Goal: Navigation & Orientation: Find specific page/section

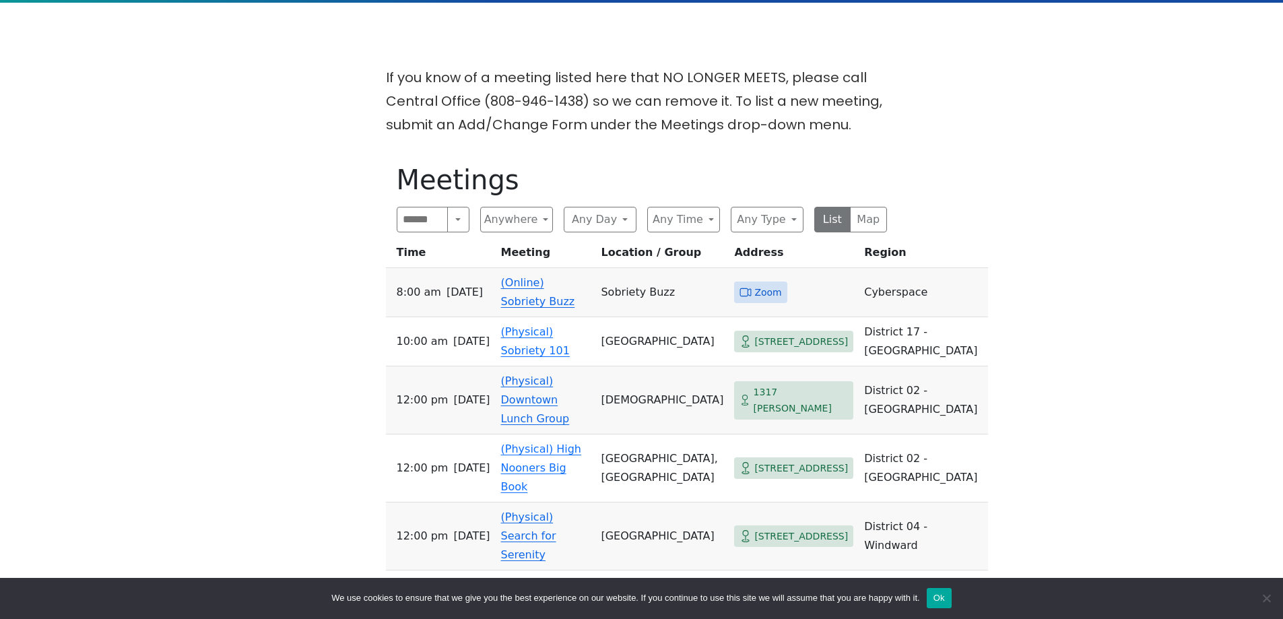
scroll to position [404, 0]
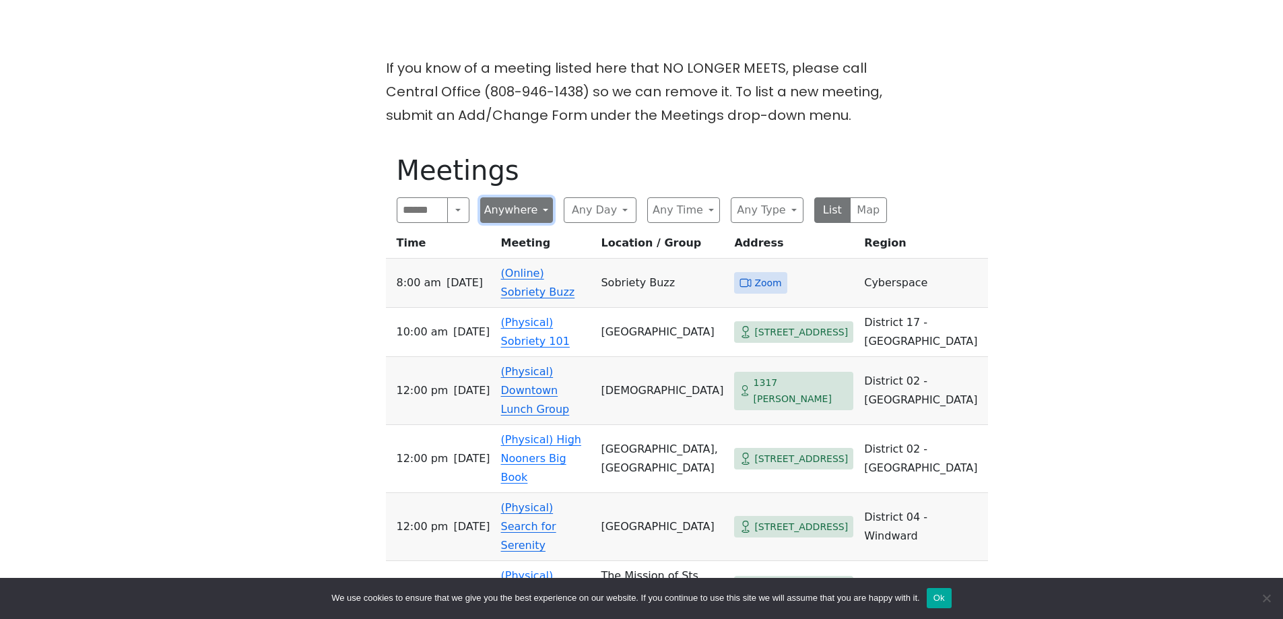
click at [510, 211] on button "Anywhere" at bounding box center [516, 210] width 73 height 26
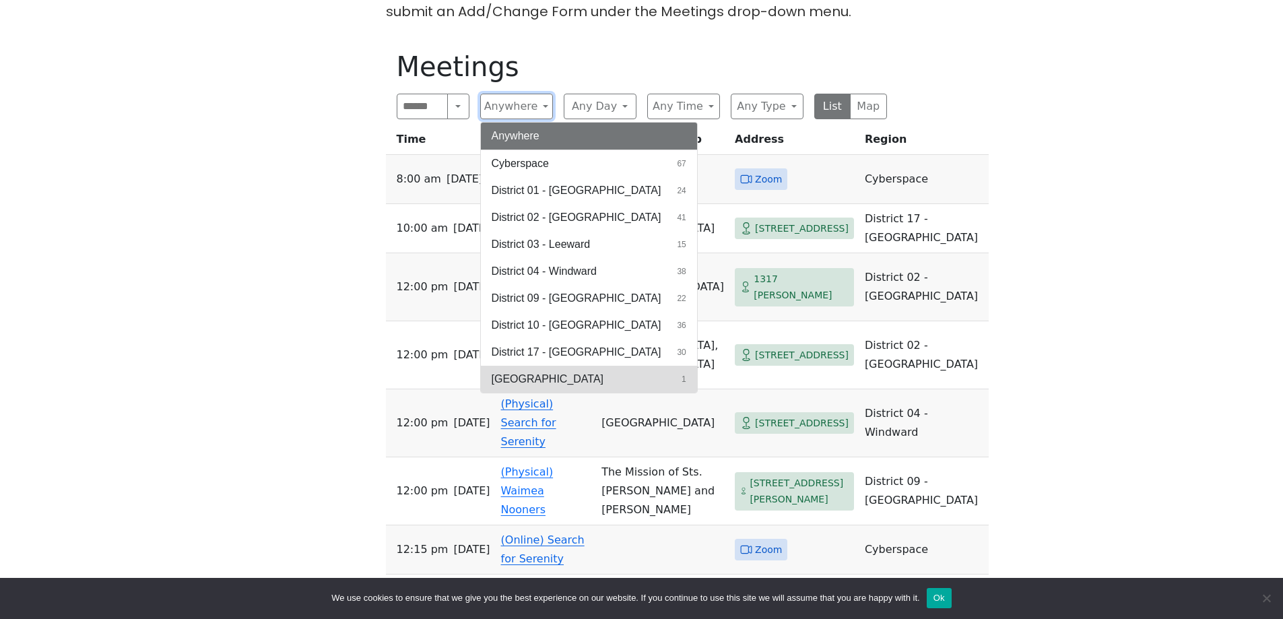
scroll to position [539, 0]
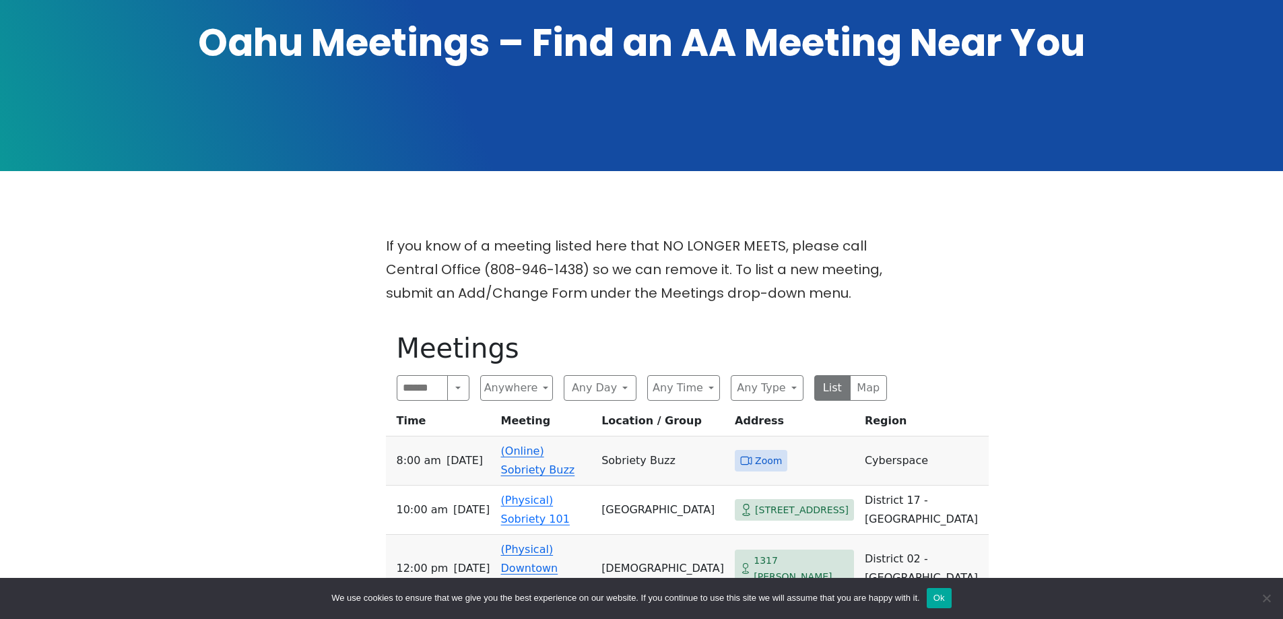
scroll to position [269, 0]
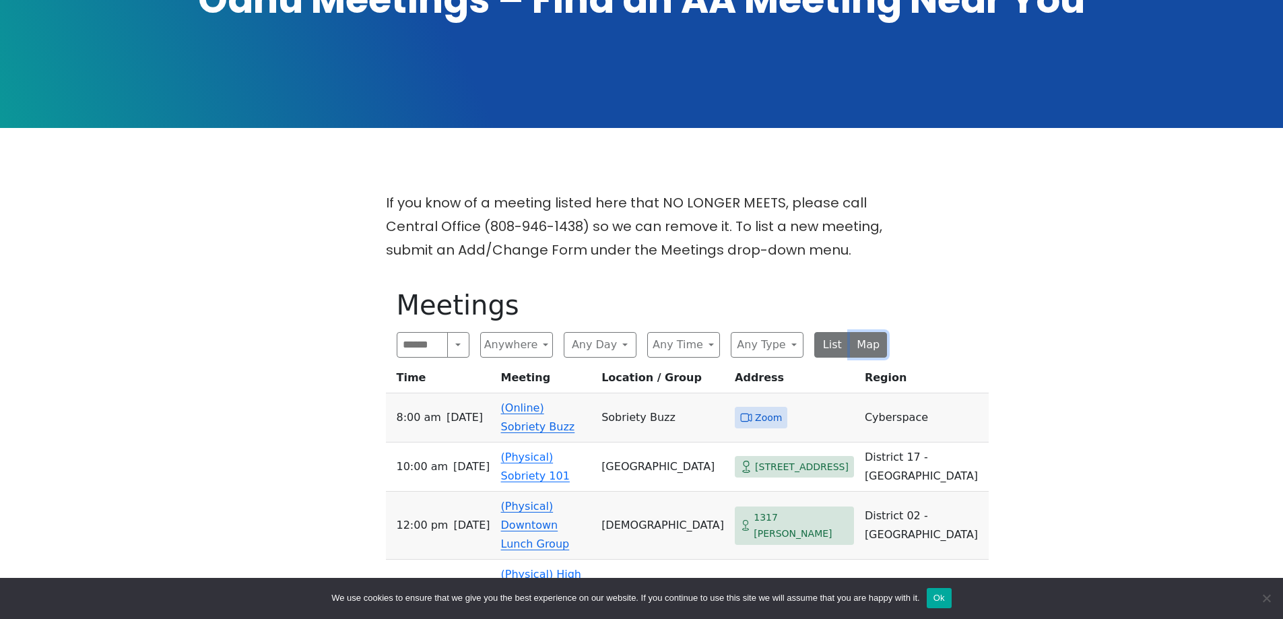
click at [871, 348] on button "Map" at bounding box center [868, 345] width 37 height 26
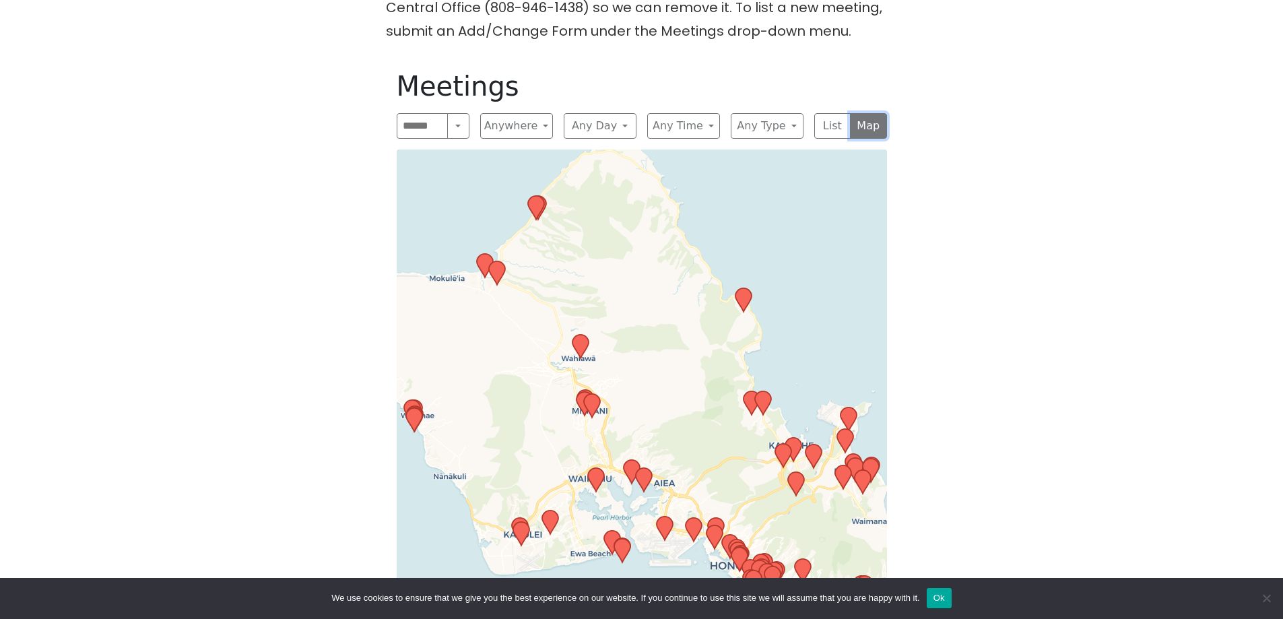
scroll to position [539, 0]
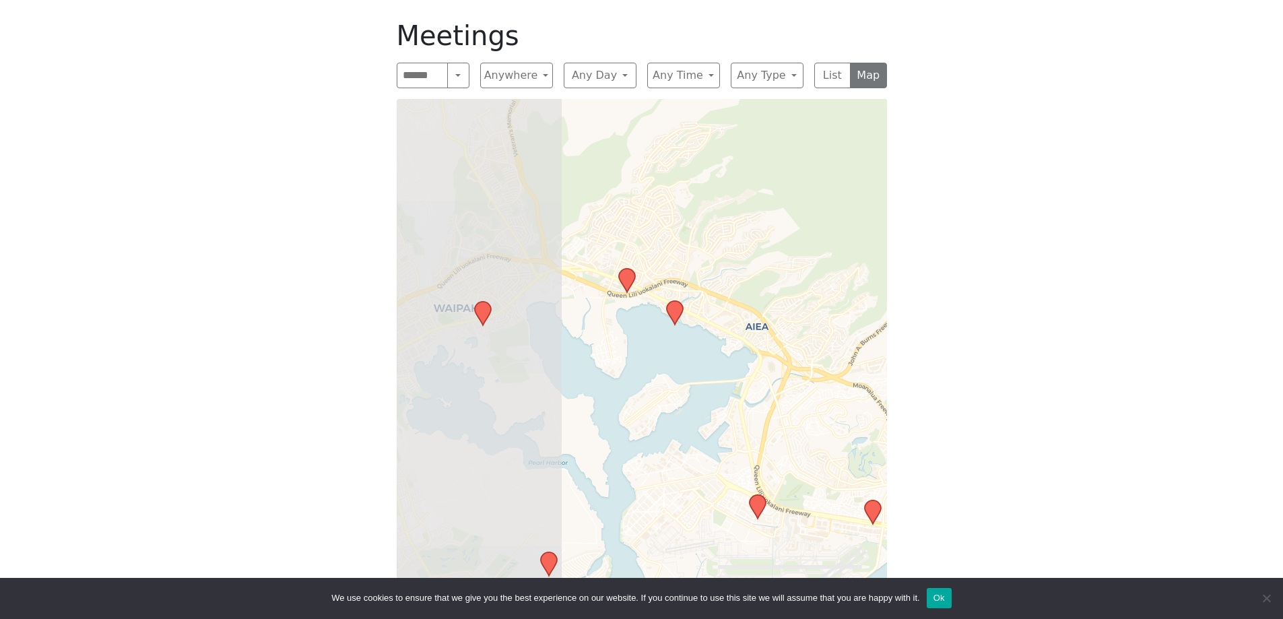
drag, startPoint x: 585, startPoint y: 447, endPoint x: 901, endPoint y: 431, distance: 316.9
click at [901, 431] on div "If you know of a meeting listed here that NO LONGER MEETS, please call Central …" at bounding box center [641, 283] width 1155 height 722
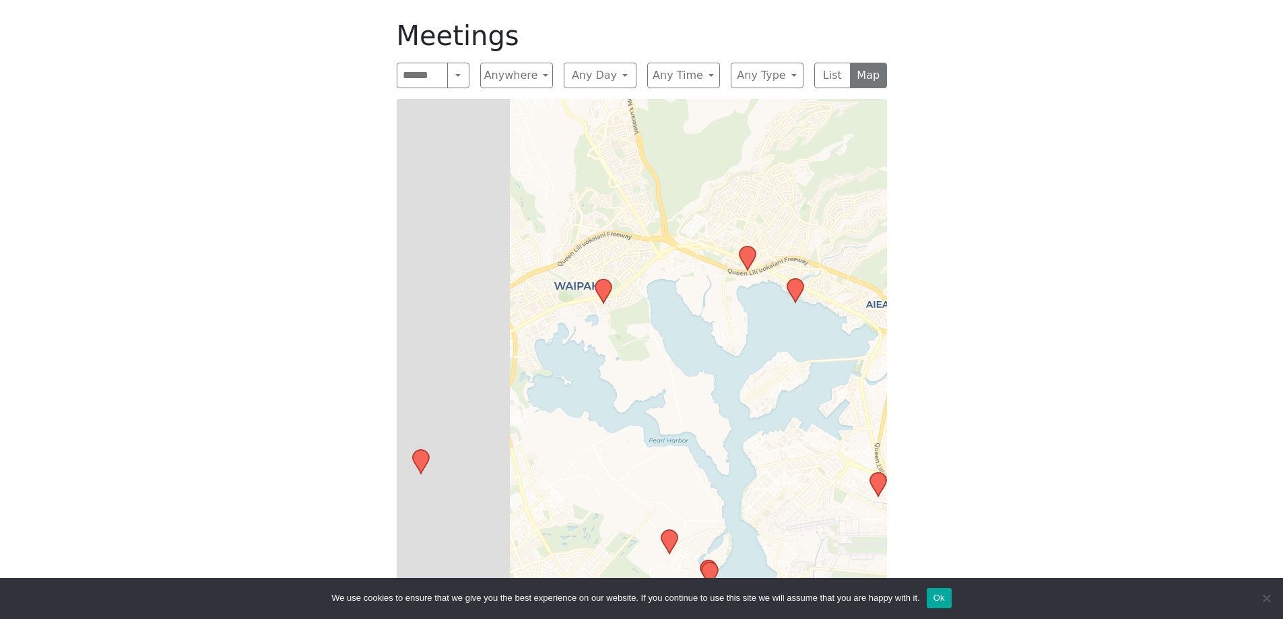
drag, startPoint x: 482, startPoint y: 345, endPoint x: 607, endPoint y: 323, distance: 127.2
click at [607, 323] on div "Leaflet | © OpenStreetMap contributors © CARTO" at bounding box center [642, 358] width 490 height 518
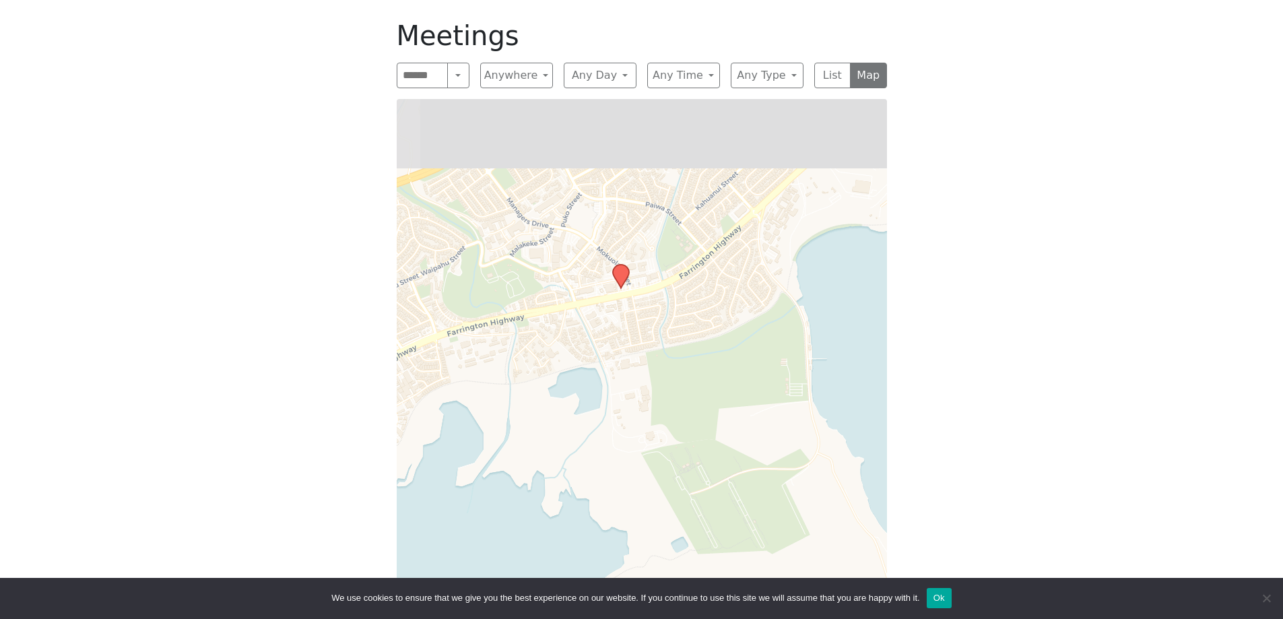
drag, startPoint x: 593, startPoint y: 249, endPoint x: 612, endPoint y: 345, distance: 98.1
click at [612, 345] on div "Leaflet | © OpenStreetMap contributors © CARTO" at bounding box center [642, 358] width 490 height 518
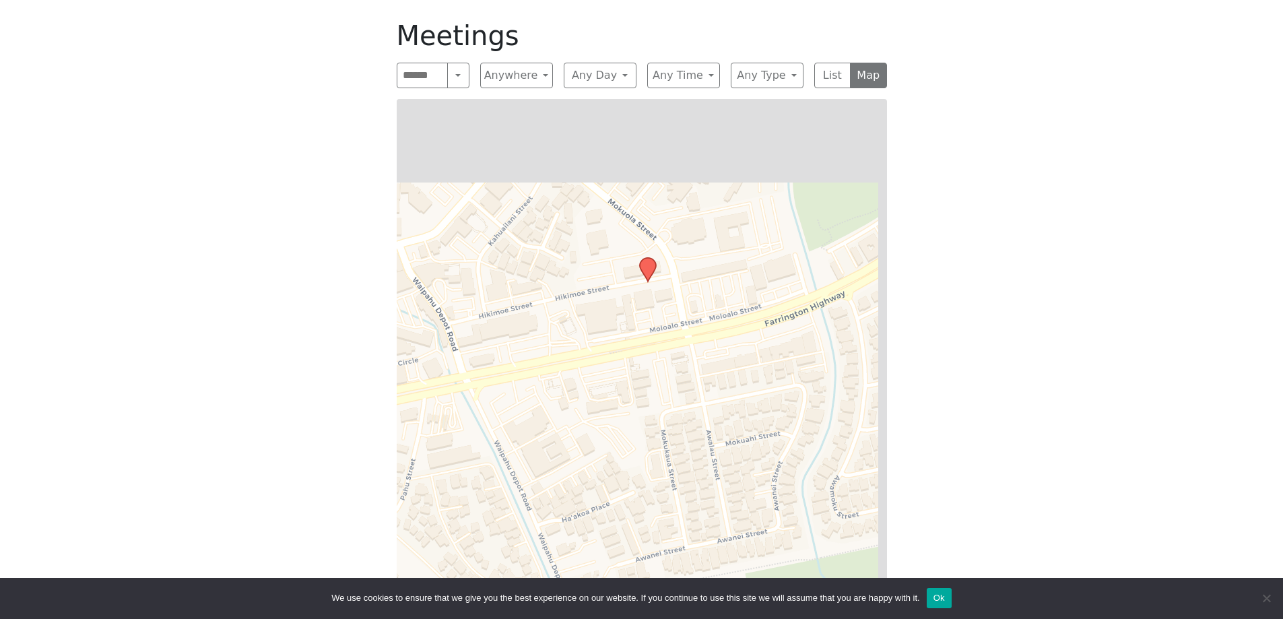
drag, startPoint x: 660, startPoint y: 226, endPoint x: 625, endPoint y: 368, distance: 146.4
click at [625, 368] on div "Leaflet | © OpenStreetMap contributors © CARTO" at bounding box center [642, 358] width 490 height 518
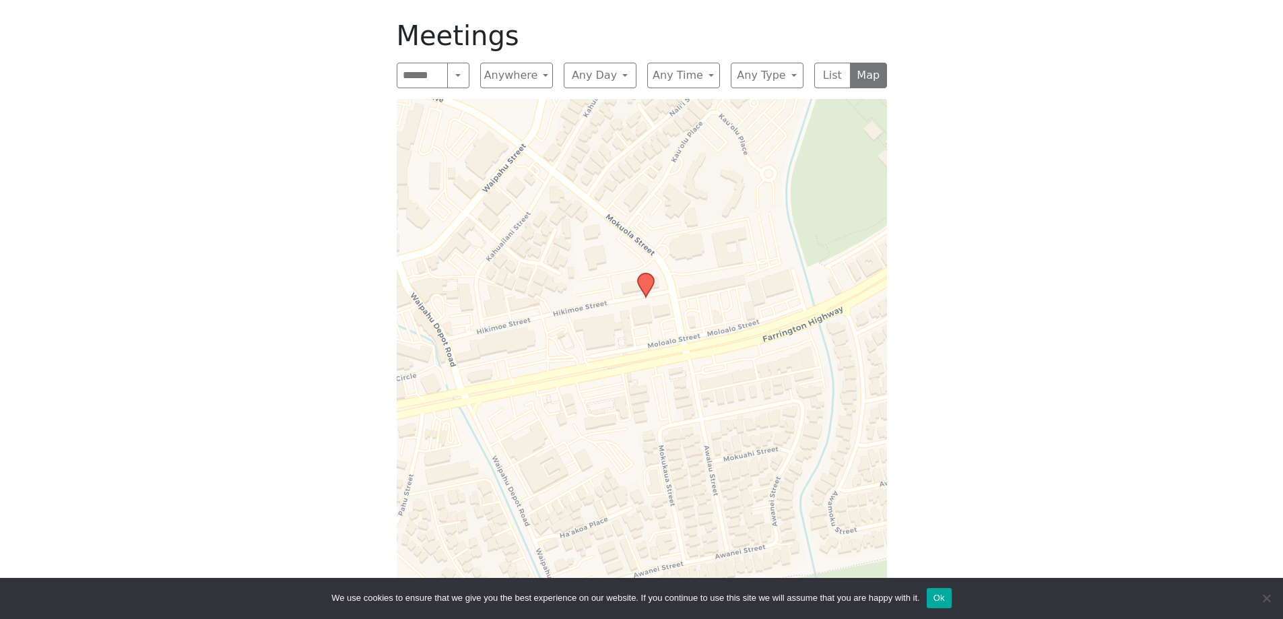
click at [645, 281] on icon at bounding box center [645, 285] width 16 height 24
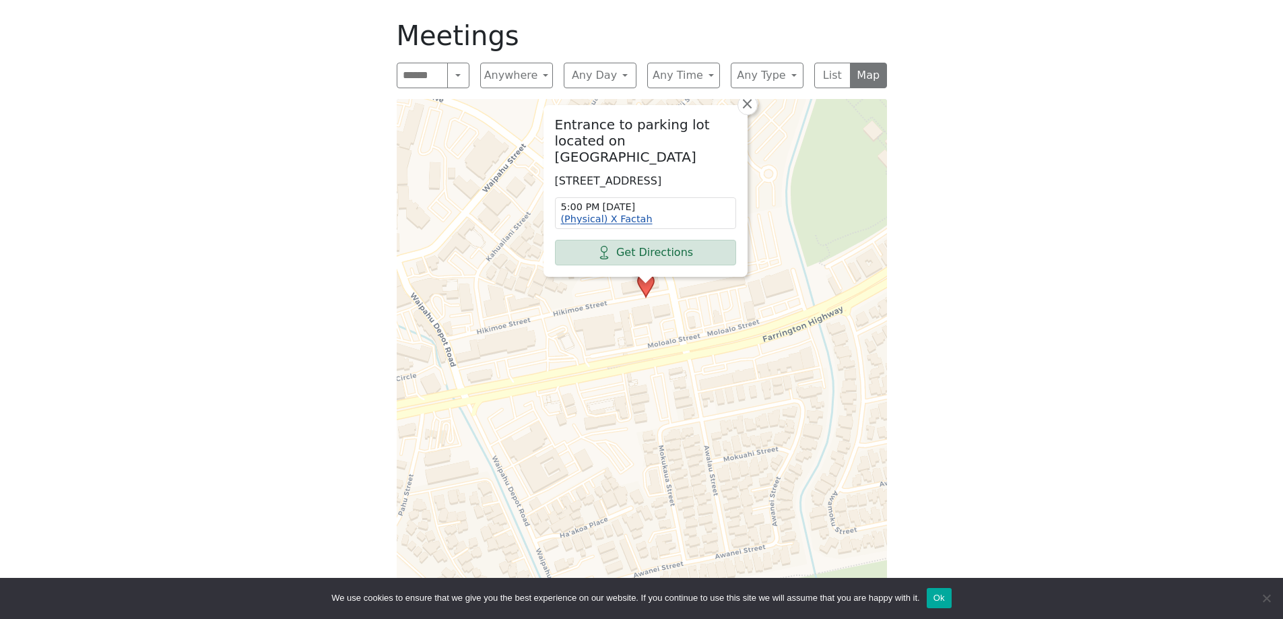
click at [624, 219] on link "(Physical) X Factah" at bounding box center [607, 218] width 92 height 11
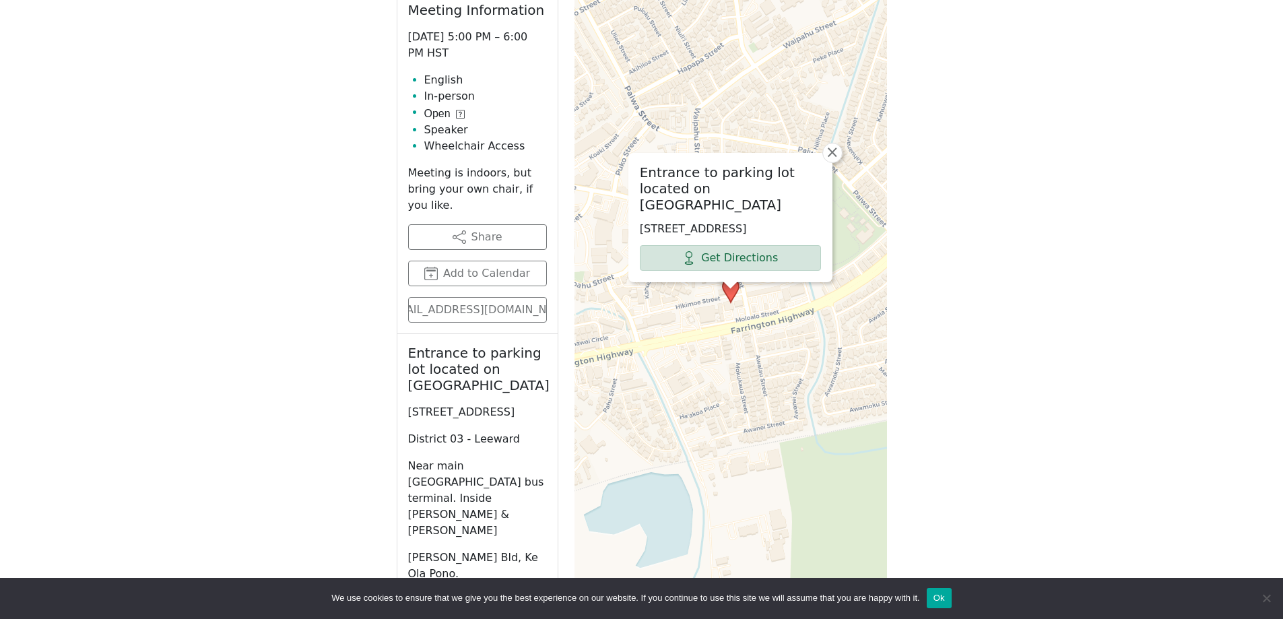
scroll to position [682, 0]
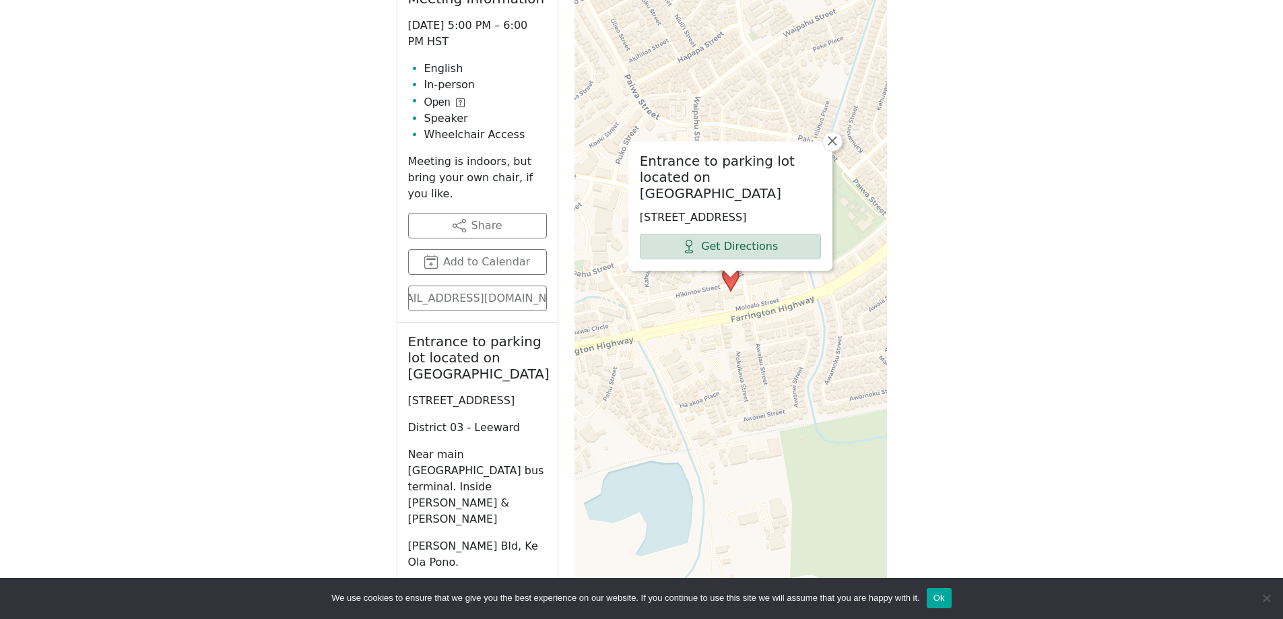
drag, startPoint x: 475, startPoint y: 403, endPoint x: 407, endPoint y: 385, distance: 71.2
click at [407, 385] on div "Entrance to parking lot located on [STREET_ADDRESS] District 03 - [GEOGRAPHIC_D…" at bounding box center [477, 452] width 160 height 259
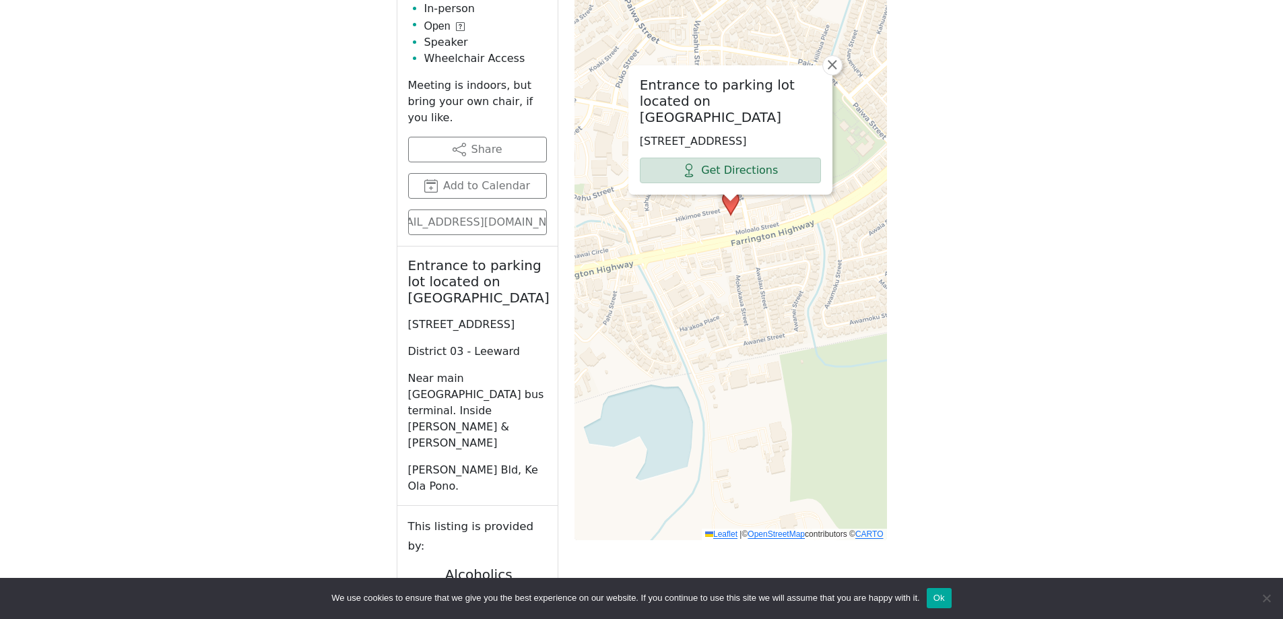
scroll to position [548, 0]
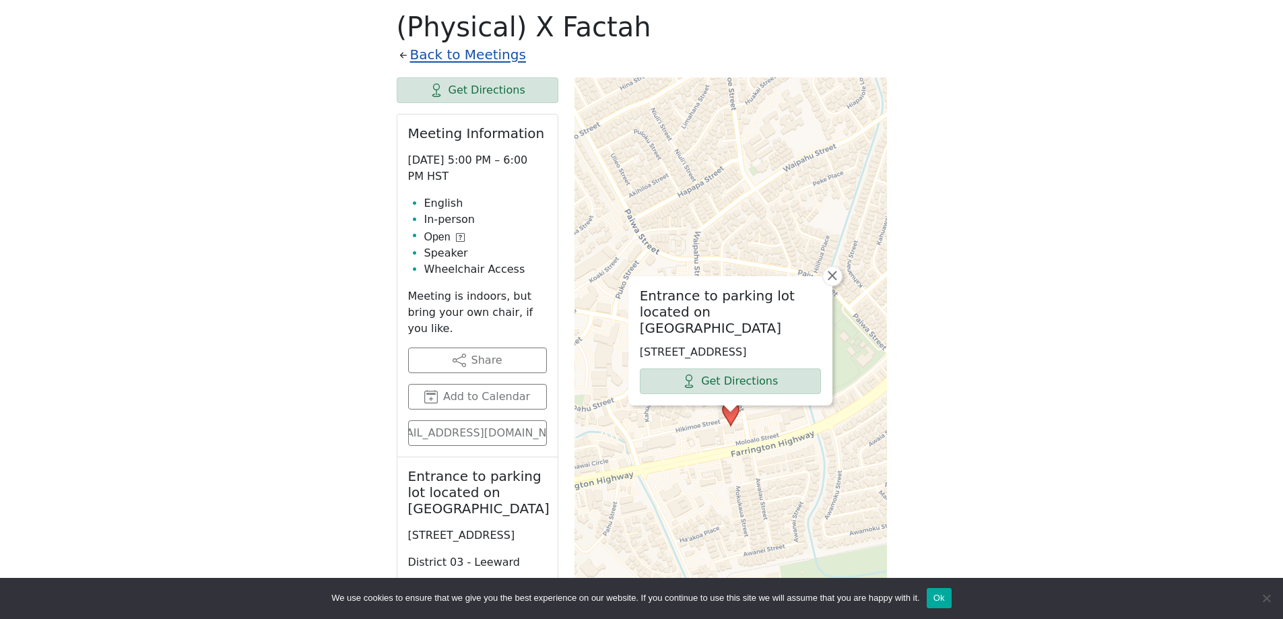
click at [469, 55] on link "Back to Meetings" at bounding box center [468, 55] width 116 height 24
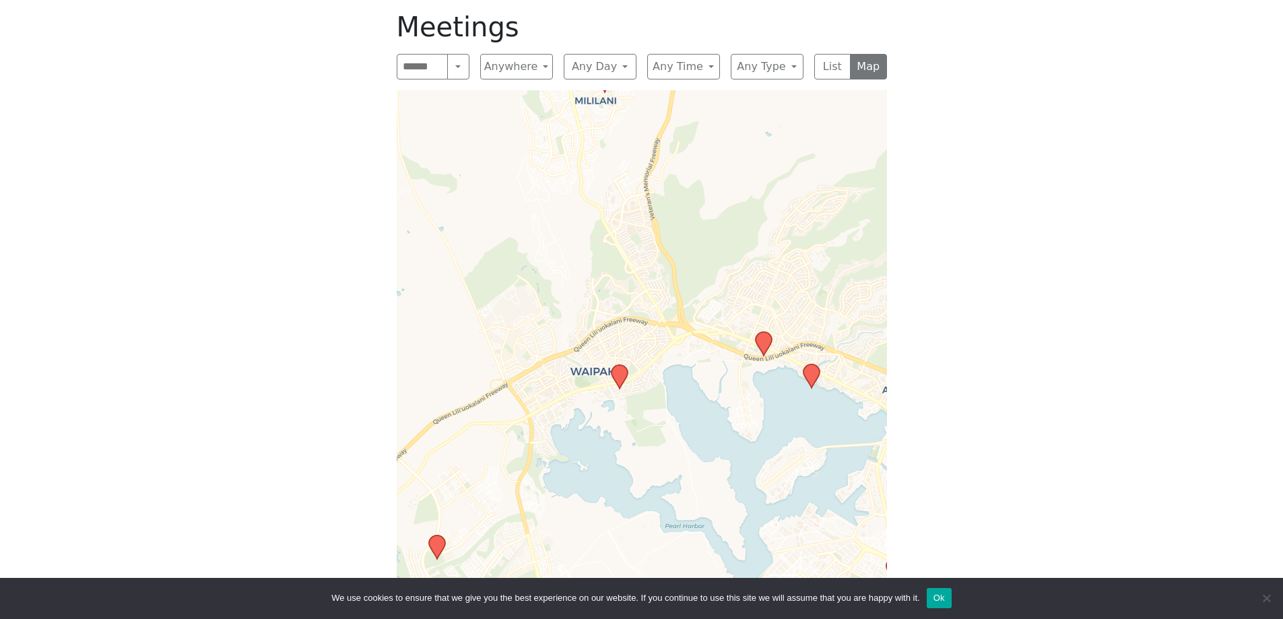
drag, startPoint x: 587, startPoint y: 418, endPoint x: 612, endPoint y: 308, distance: 112.4
click at [610, 311] on div "Leaflet | © OpenStreetMap contributors © CARTO" at bounding box center [642, 349] width 490 height 518
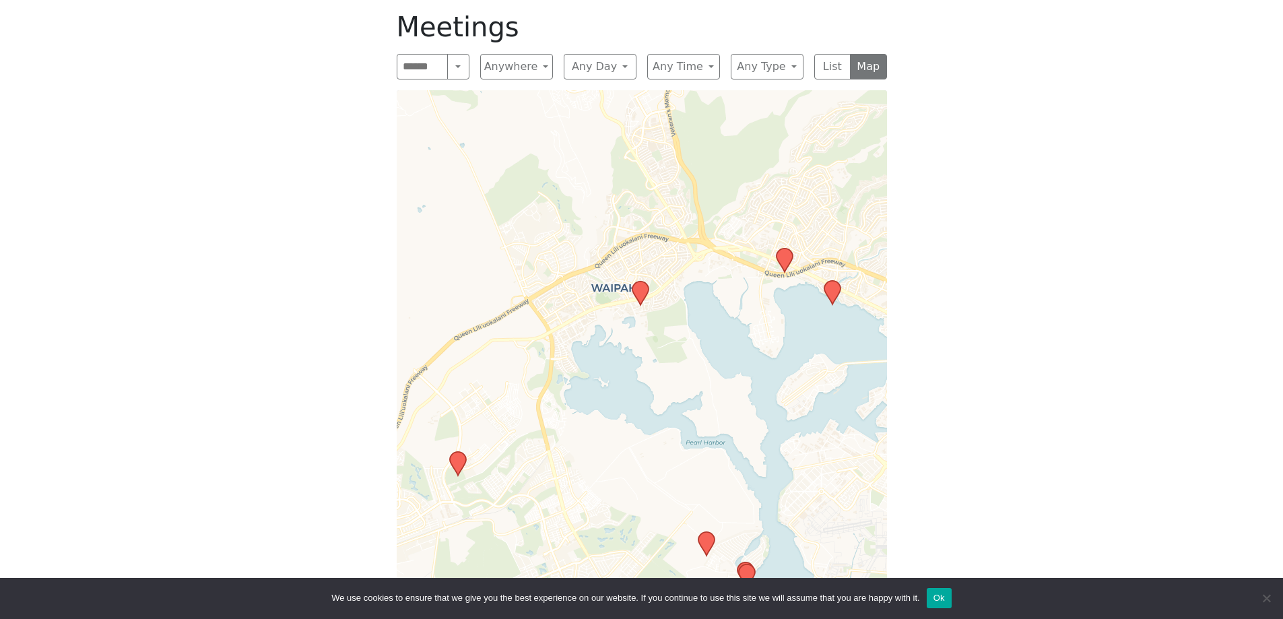
drag, startPoint x: 652, startPoint y: 418, endPoint x: 672, endPoint y: 339, distance: 82.0
click at [672, 339] on div "Leaflet | © OpenStreetMap contributors © CARTO" at bounding box center [642, 349] width 490 height 518
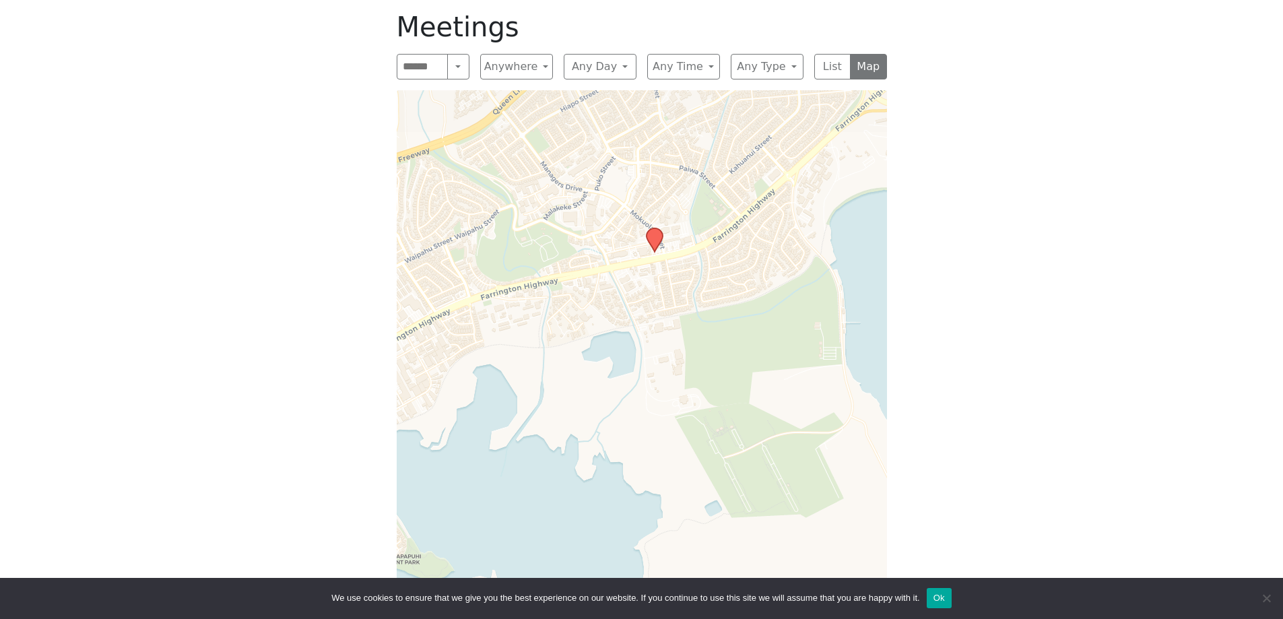
drag, startPoint x: 600, startPoint y: 275, endPoint x: 709, endPoint y: 360, distance: 137.8
click at [709, 360] on div "Leaflet | © OpenStreetMap contributors © CARTO" at bounding box center [642, 349] width 490 height 518
click at [653, 235] on icon at bounding box center [654, 240] width 16 height 24
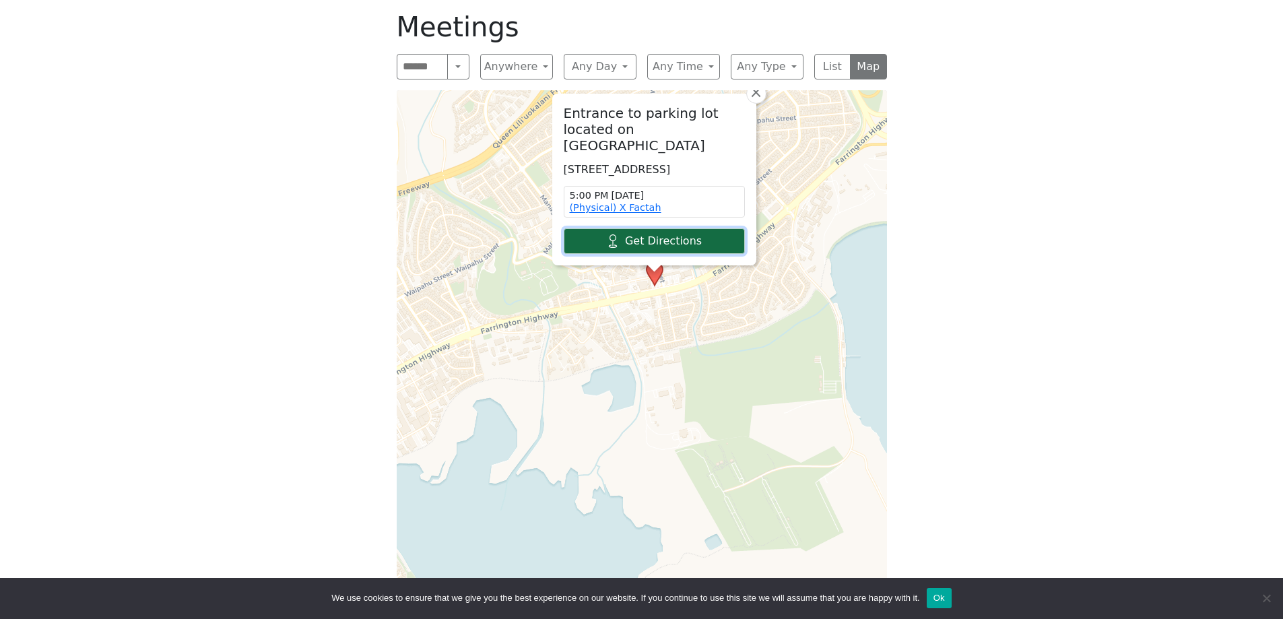
click at [658, 235] on link "Get Directions" at bounding box center [654, 241] width 181 height 26
click at [421, 65] on input "Search" at bounding box center [423, 67] width 52 height 26
click at [632, 211] on link "(Physical) X Factah" at bounding box center [616, 207] width 92 height 11
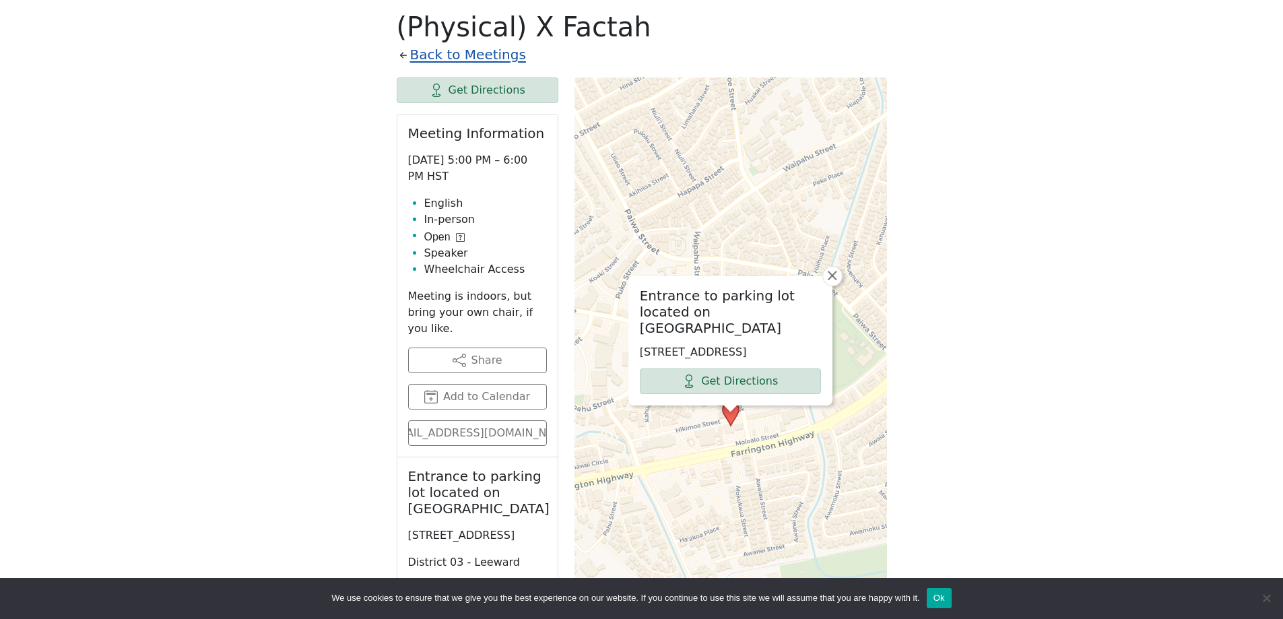
click at [495, 60] on link "Back to Meetings" at bounding box center [468, 55] width 116 height 24
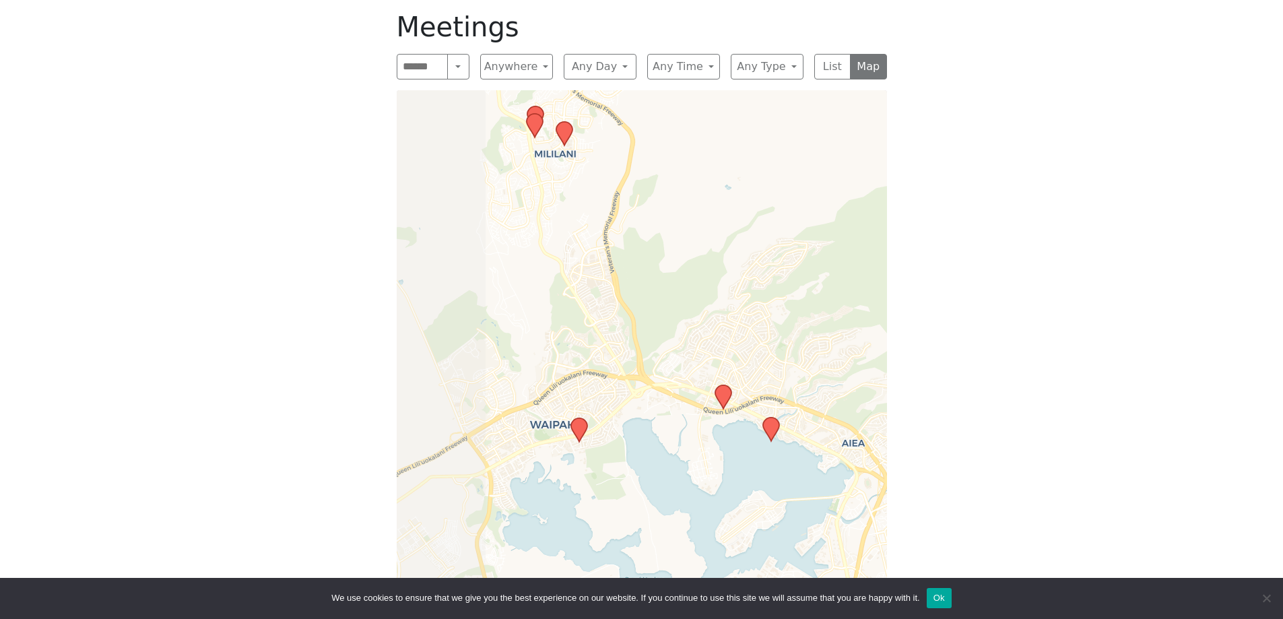
drag, startPoint x: 646, startPoint y: 446, endPoint x: 846, endPoint y: 389, distance: 207.9
click at [846, 389] on div "Leaflet | © OpenStreetMap contributors © CARTO" at bounding box center [642, 349] width 490 height 518
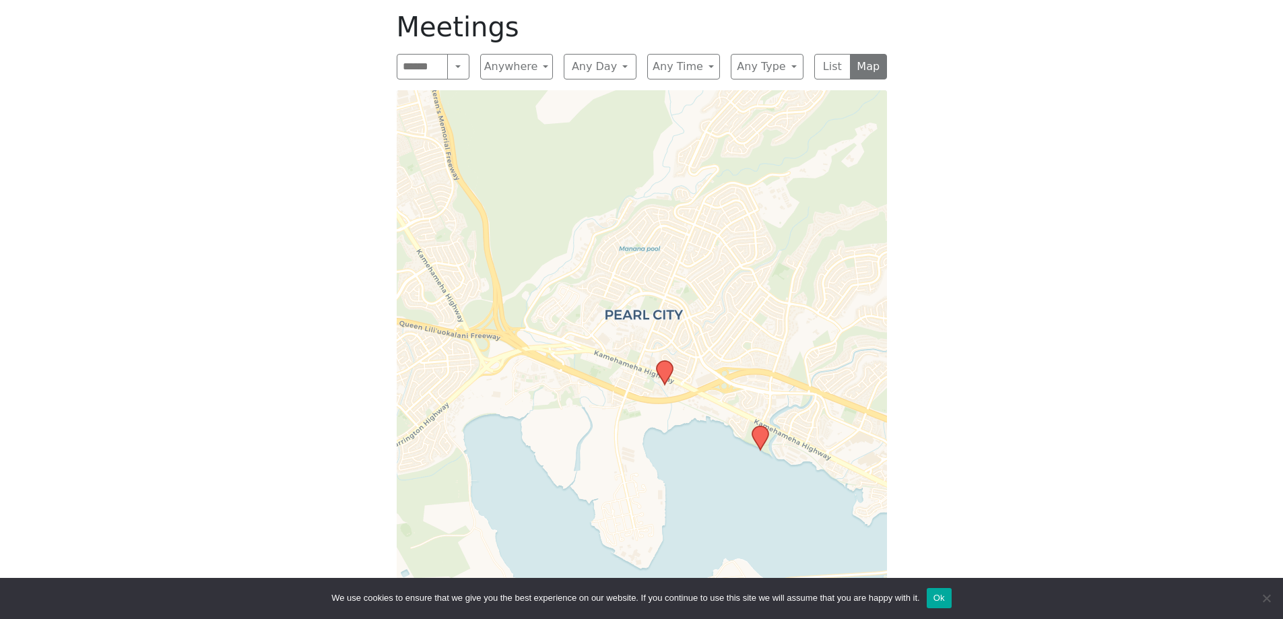
click at [667, 371] on icon at bounding box center [664, 373] width 16 height 24
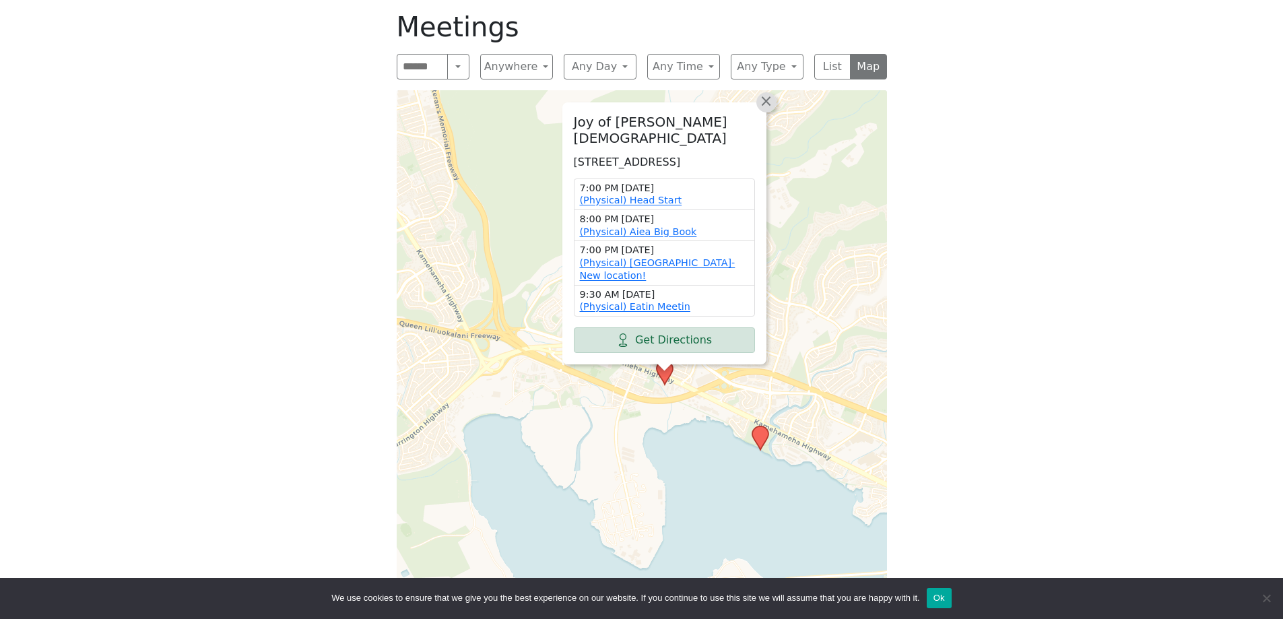
click at [764, 109] on span "×" at bounding box center [765, 101] width 13 height 16
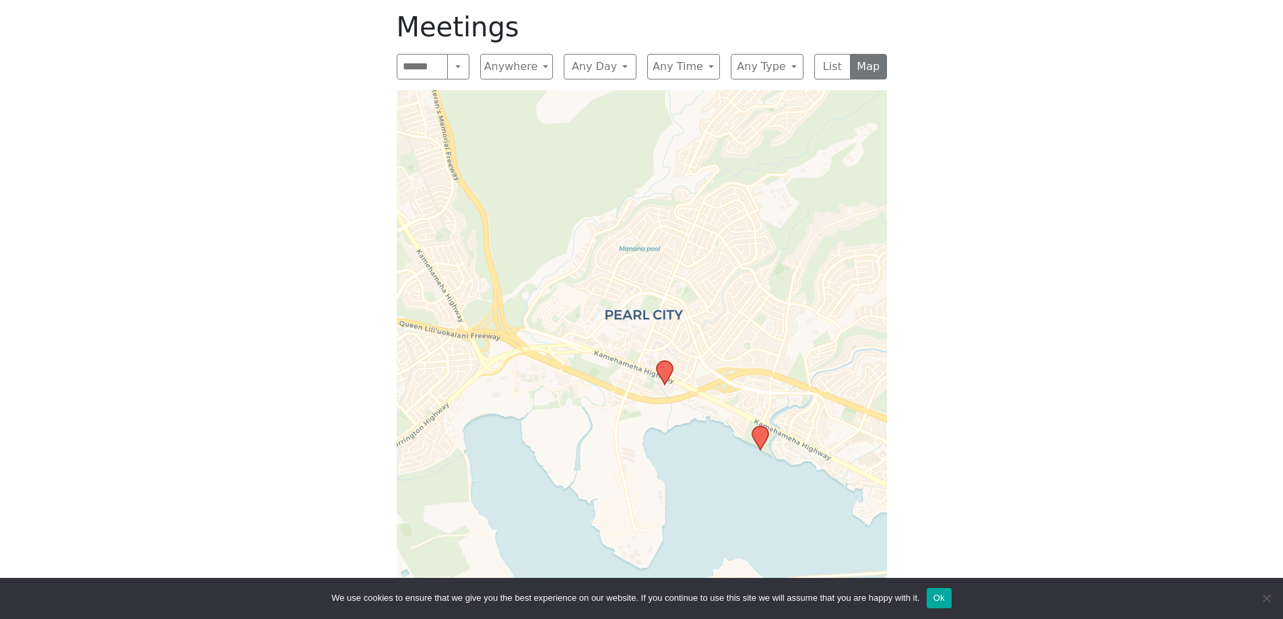
click at [666, 374] on icon at bounding box center [664, 373] width 16 height 24
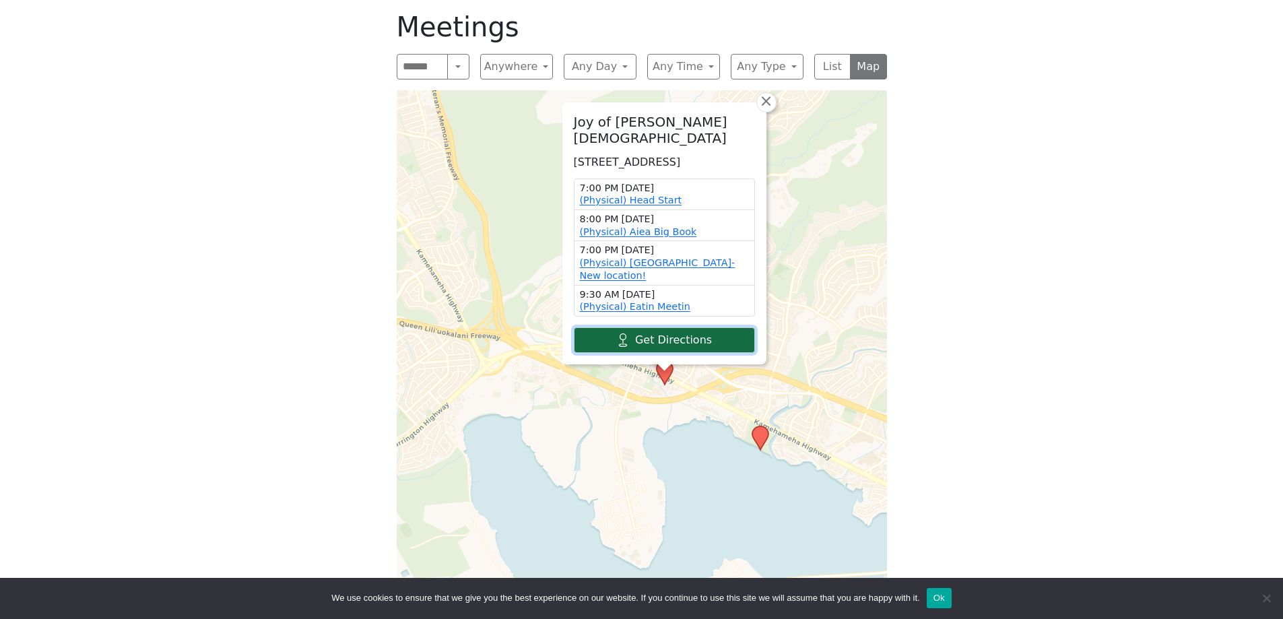
click at [651, 339] on link "Get Directions" at bounding box center [664, 340] width 181 height 26
